Goal: Check status: Check status

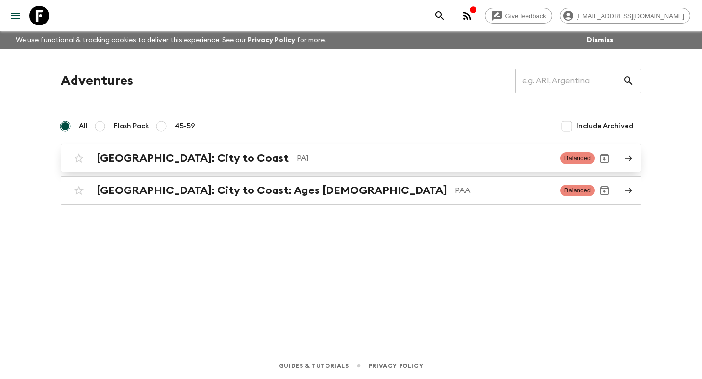
click at [194, 161] on h2 "[GEOGRAPHIC_DATA]: City to Coast" at bounding box center [193, 158] width 192 height 13
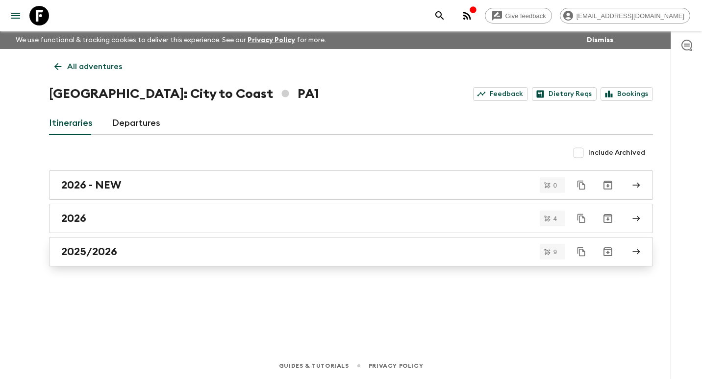
click at [109, 246] on h2 "2025/2026" at bounding box center [89, 251] width 56 height 13
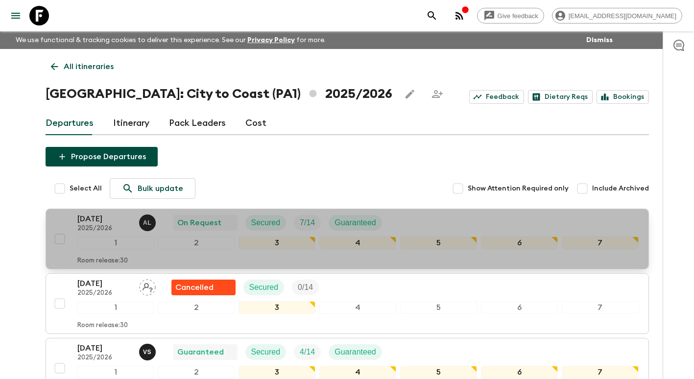
click at [90, 227] on p "2025/2026" at bounding box center [104, 229] width 54 height 8
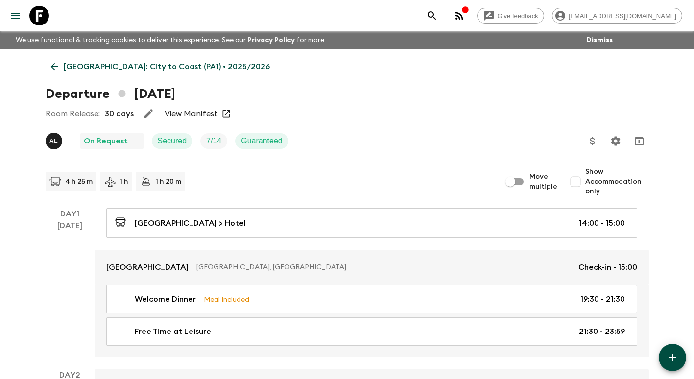
click at [197, 114] on link "View Manifest" at bounding box center [191, 114] width 53 height 10
